Goal: Transaction & Acquisition: Purchase product/service

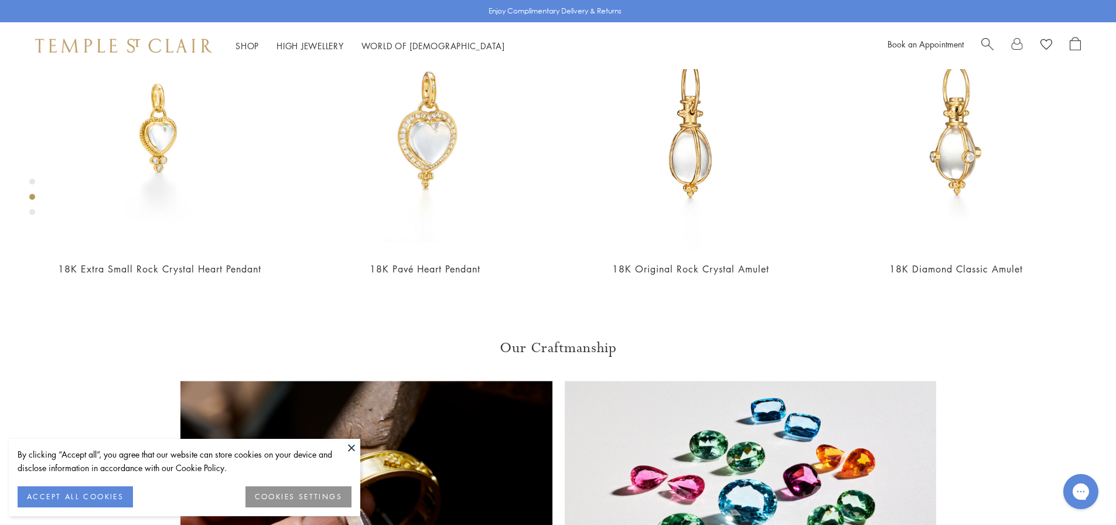
scroll to position [597, 0]
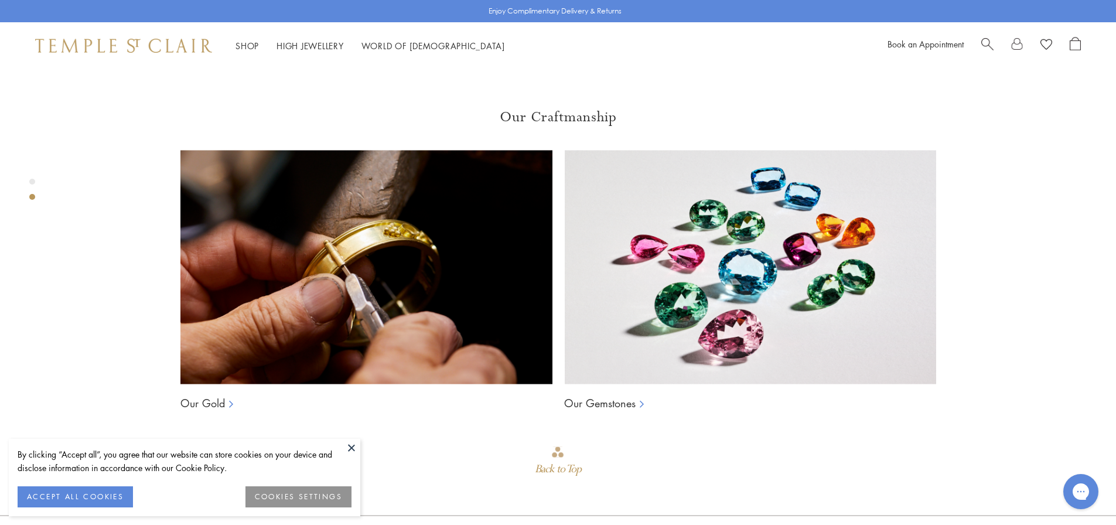
scroll to position [831, 0]
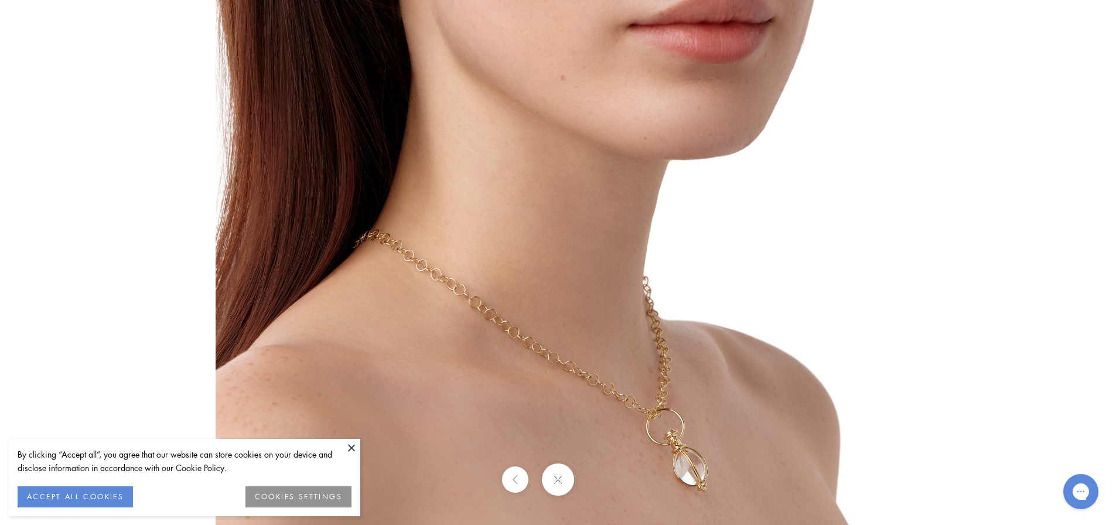
click at [714, 408] on img at bounding box center [559, 182] width 686 height 686
